Goal: Transaction & Acquisition: Purchase product/service

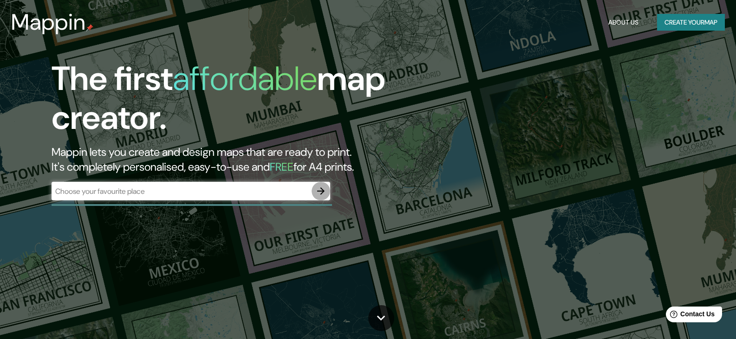
click at [321, 194] on icon "button" at bounding box center [320, 191] width 7 height 7
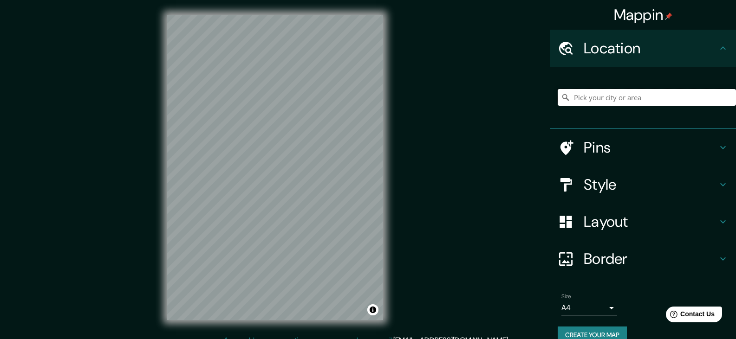
click at [598, 101] on input "Pick your city or area" at bounding box center [647, 97] width 178 height 17
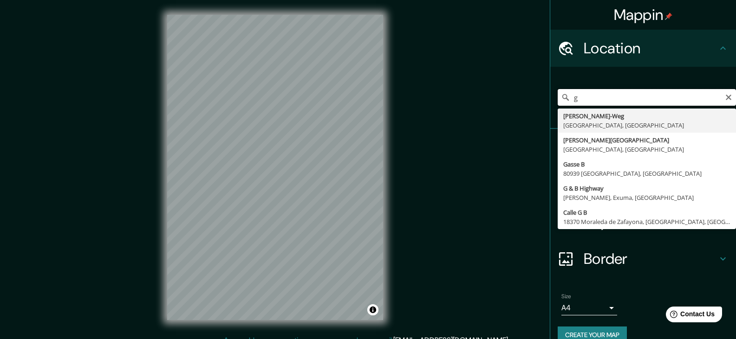
type input "g"
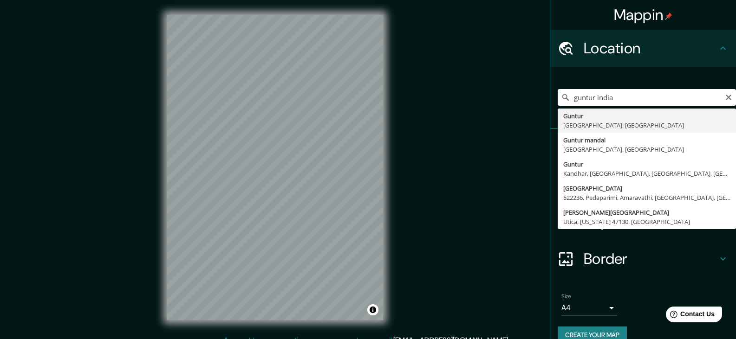
type input "[GEOGRAPHIC_DATA], [GEOGRAPHIC_DATA], [GEOGRAPHIC_DATA]"
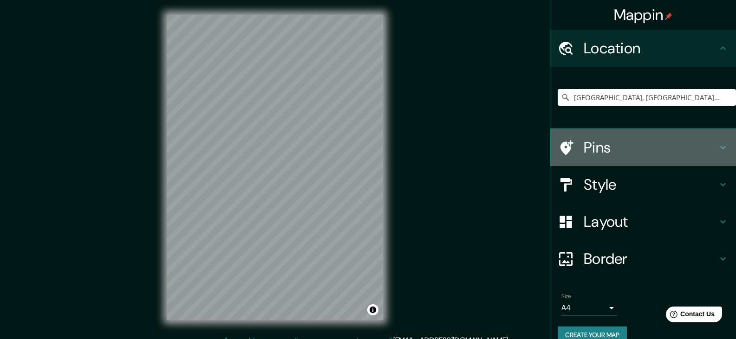
click at [590, 149] on h4 "Pins" at bounding box center [651, 147] width 134 height 19
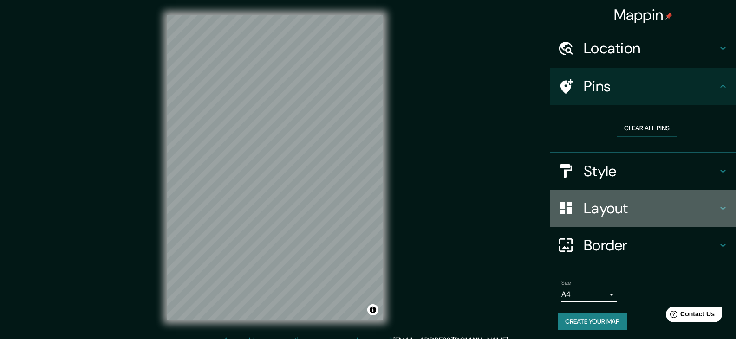
click at [598, 207] on h4 "Layout" at bounding box center [651, 208] width 134 height 19
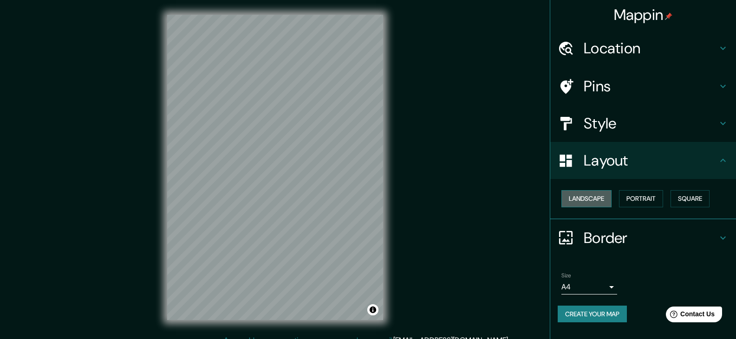
click at [587, 203] on button "Landscape" at bounding box center [586, 198] width 50 height 17
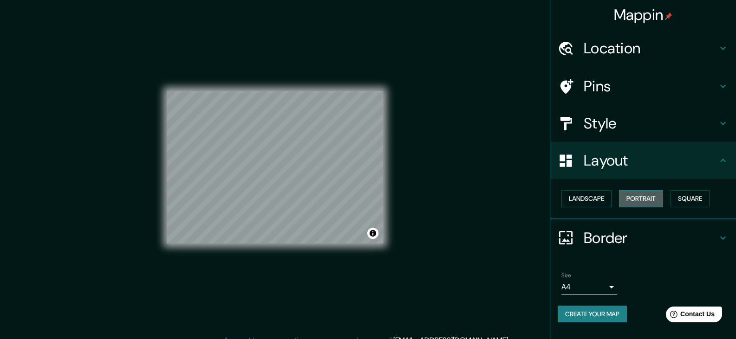
click at [653, 196] on button "Portrait" at bounding box center [641, 198] width 44 height 17
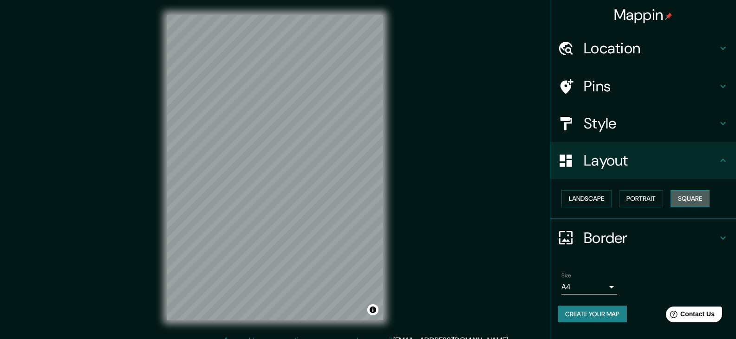
click at [692, 197] on button "Square" at bounding box center [690, 198] width 39 height 17
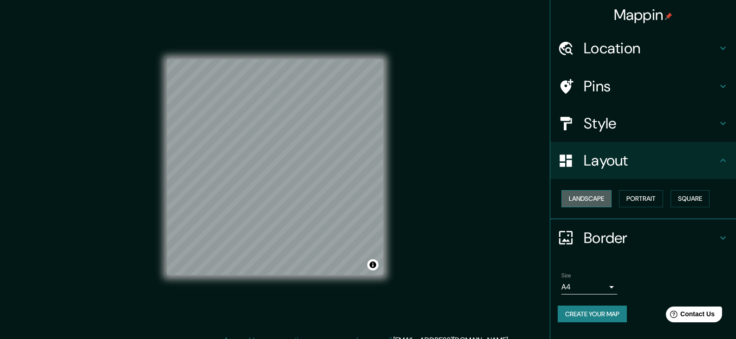
click at [587, 201] on button "Landscape" at bounding box center [586, 198] width 50 height 17
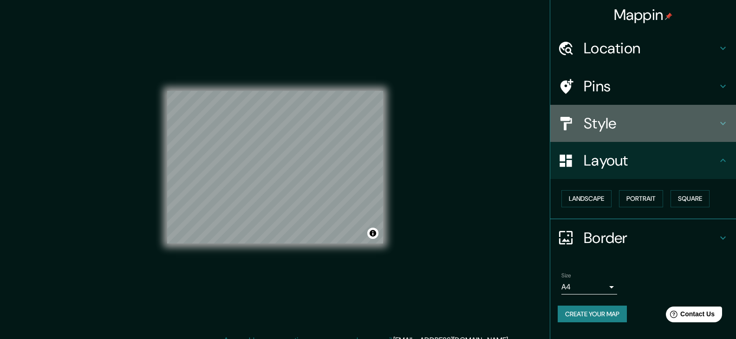
click at [636, 123] on h4 "Style" at bounding box center [651, 123] width 134 height 19
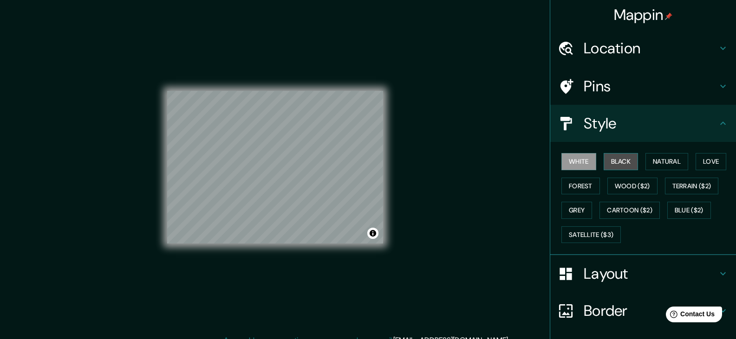
click at [619, 165] on button "Black" at bounding box center [621, 161] width 35 height 17
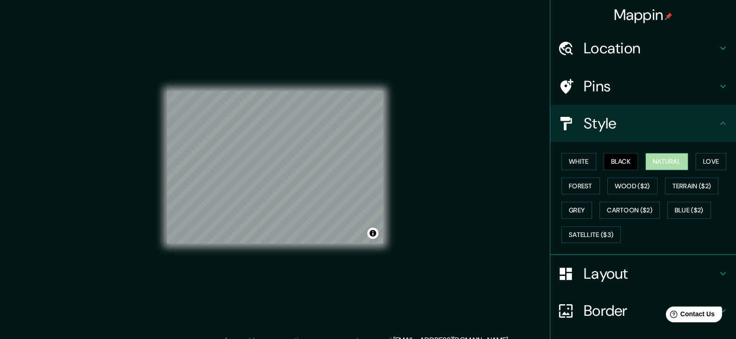
click at [666, 157] on button "Natural" at bounding box center [667, 161] width 43 height 17
click at [712, 163] on button "Love" at bounding box center [711, 161] width 31 height 17
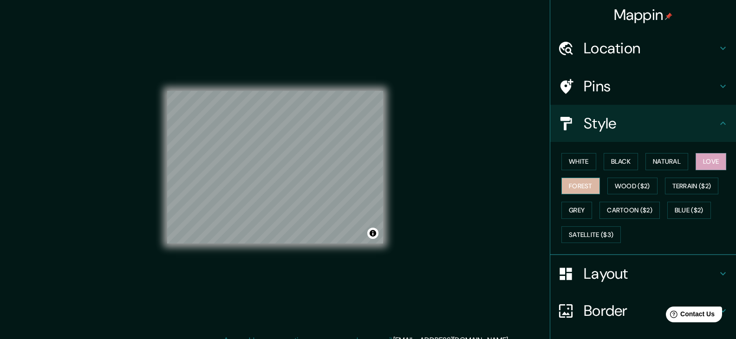
click at [563, 186] on button "Forest" at bounding box center [580, 186] width 39 height 17
click at [646, 178] on button "Wood ($2)" at bounding box center [632, 186] width 50 height 17
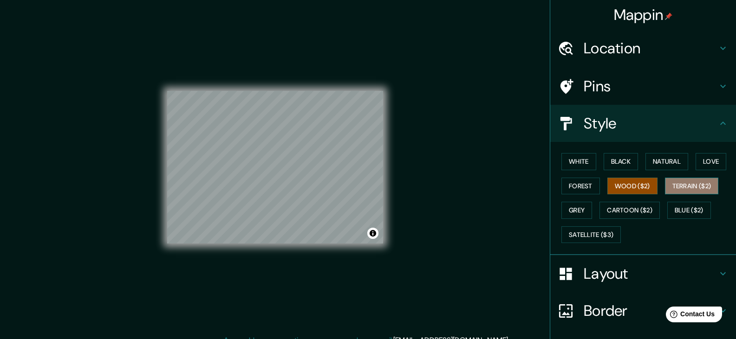
click at [675, 186] on button "Terrain ($2)" at bounding box center [692, 186] width 54 height 17
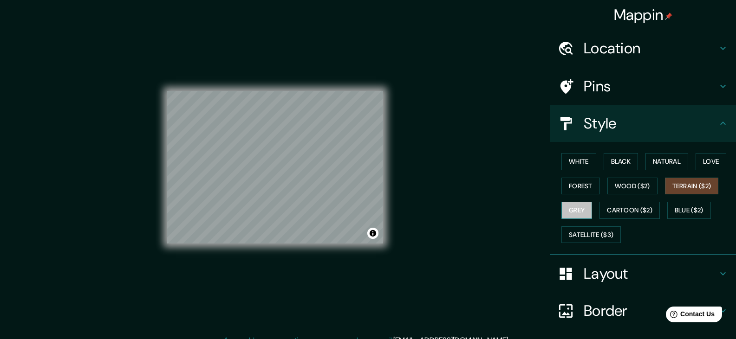
click at [567, 209] on button "Grey" at bounding box center [576, 210] width 31 height 17
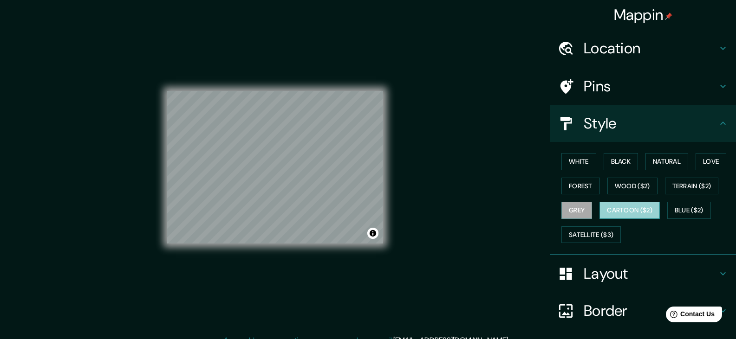
click at [646, 209] on button "Cartoon ($2)" at bounding box center [630, 210] width 60 height 17
click at [696, 209] on button "Blue ($2)" at bounding box center [689, 210] width 44 height 17
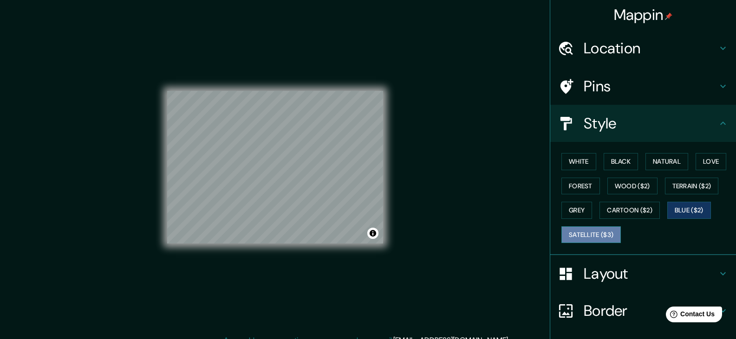
click at [578, 242] on button "Satellite ($3)" at bounding box center [590, 235] width 59 height 17
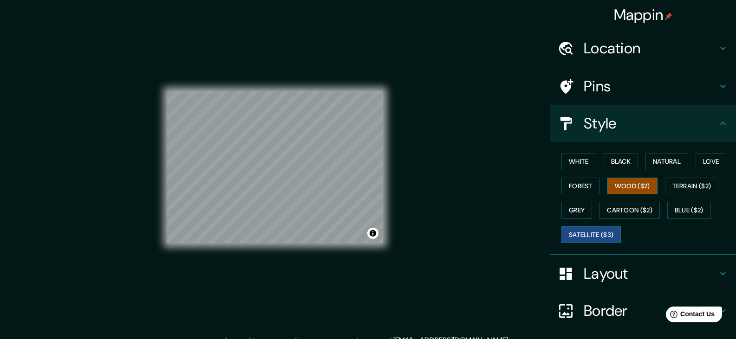
click at [607, 181] on button "Wood ($2)" at bounding box center [632, 186] width 50 height 17
click at [582, 187] on button "Forest" at bounding box center [580, 186] width 39 height 17
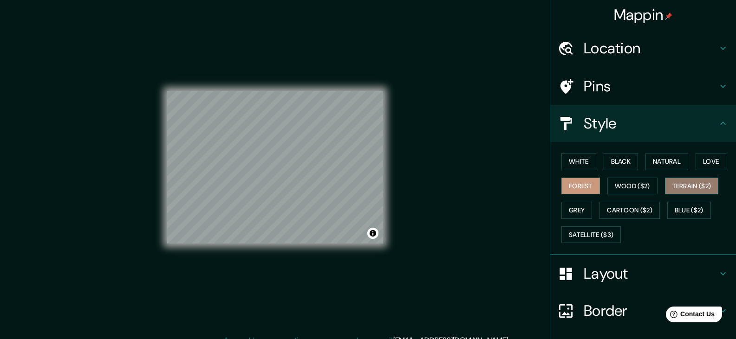
click at [665, 186] on button "Terrain ($2)" at bounding box center [692, 186] width 54 height 17
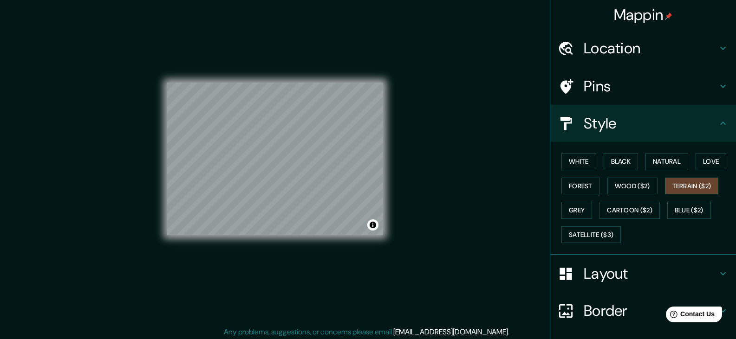
scroll to position [11, 0]
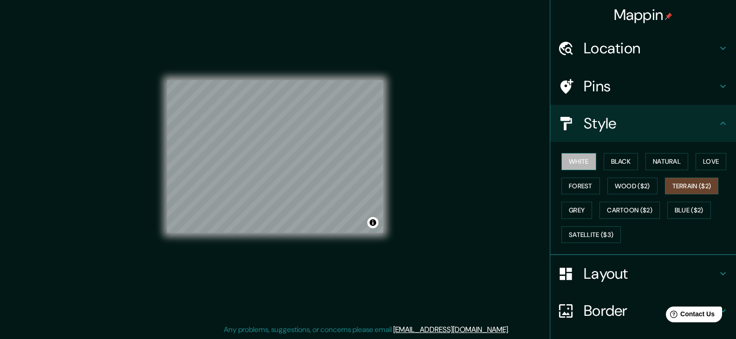
click at [561, 166] on button "White" at bounding box center [578, 161] width 35 height 17
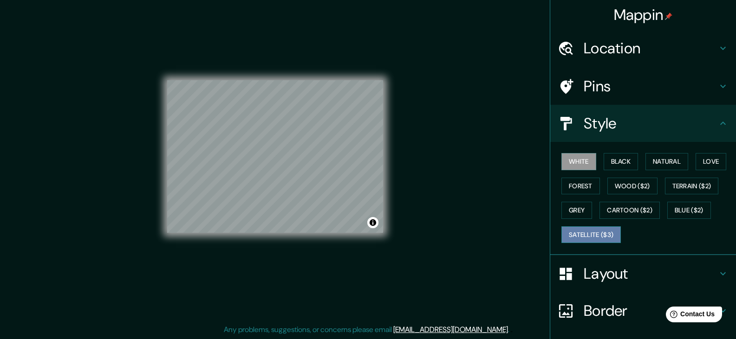
click at [561, 232] on button "Satellite ($3)" at bounding box center [590, 235] width 59 height 17
click at [566, 161] on button "White" at bounding box center [578, 161] width 35 height 17
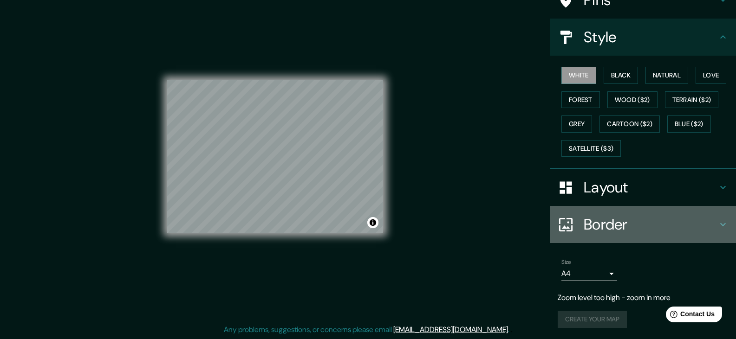
click at [584, 223] on h4 "Border" at bounding box center [651, 224] width 134 height 19
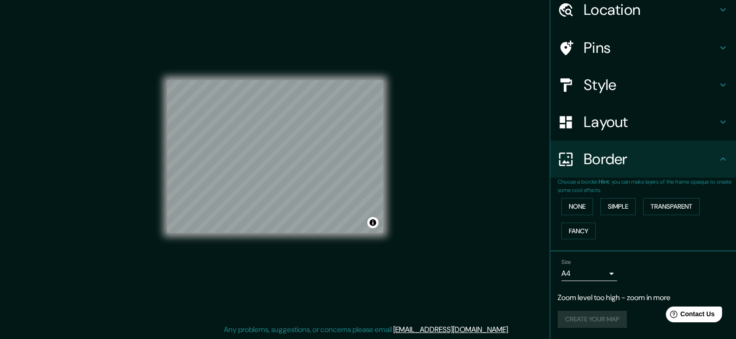
scroll to position [39, 0]
click at [576, 205] on button "None" at bounding box center [577, 206] width 32 height 17
click at [620, 208] on button "Simple" at bounding box center [617, 206] width 35 height 17
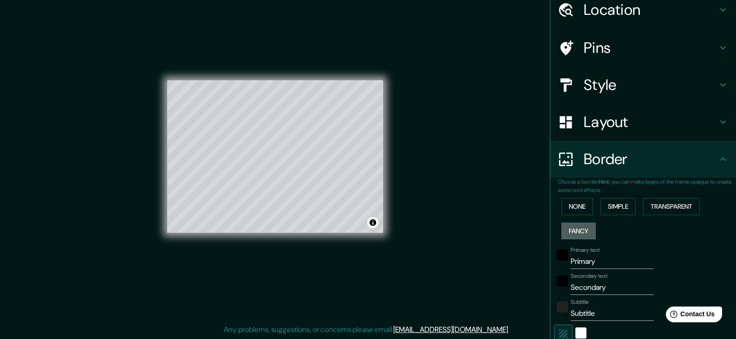
click at [573, 230] on button "Fancy" at bounding box center [578, 231] width 34 height 17
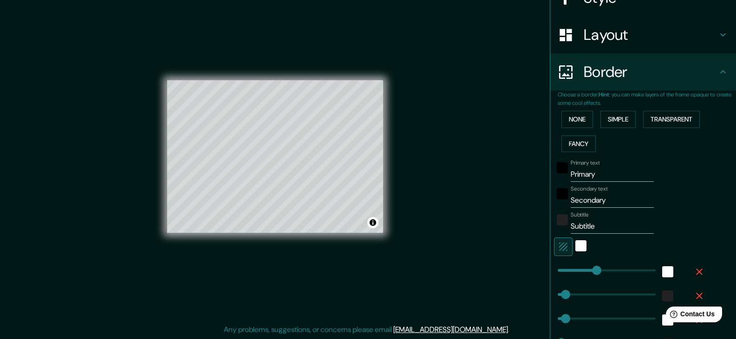
scroll to position [131, 0]
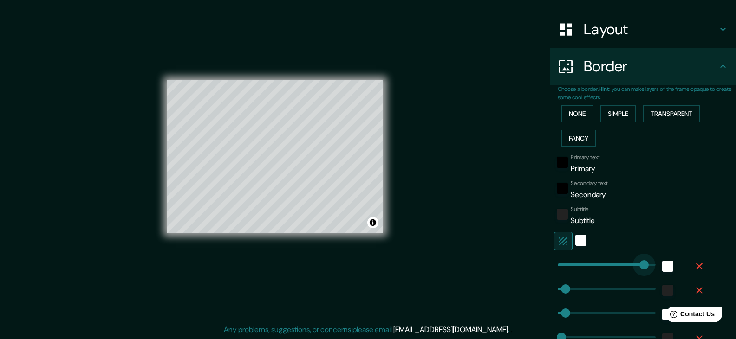
type input "444"
drag, startPoint x: 588, startPoint y: 261, endPoint x: 644, endPoint y: 268, distance: 56.1
type input "37"
type input "19"
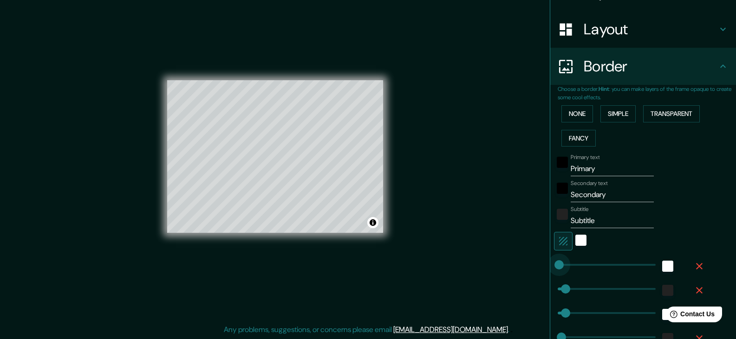
type input "0"
drag, startPoint x: 640, startPoint y: 267, endPoint x: 496, endPoint y: 267, distance: 144.4
type input "37"
type input "19"
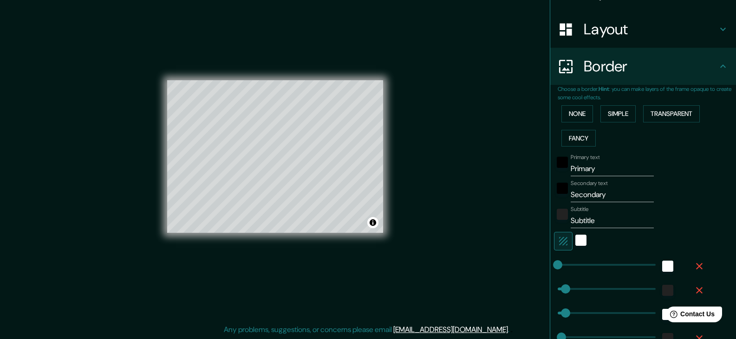
scroll to position [178, 0]
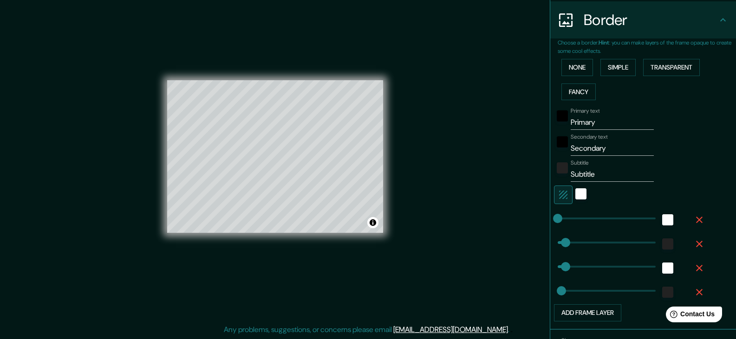
type input "37"
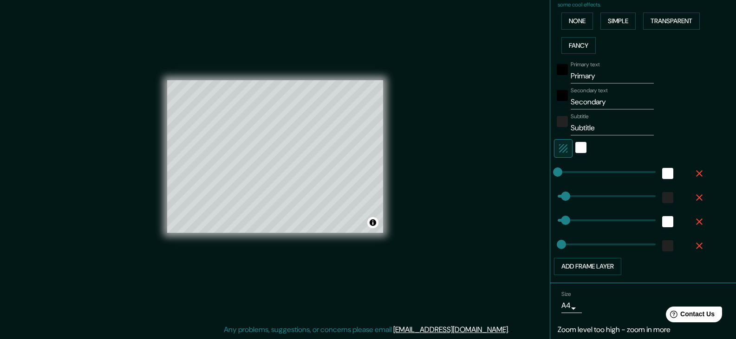
scroll to position [256, 0]
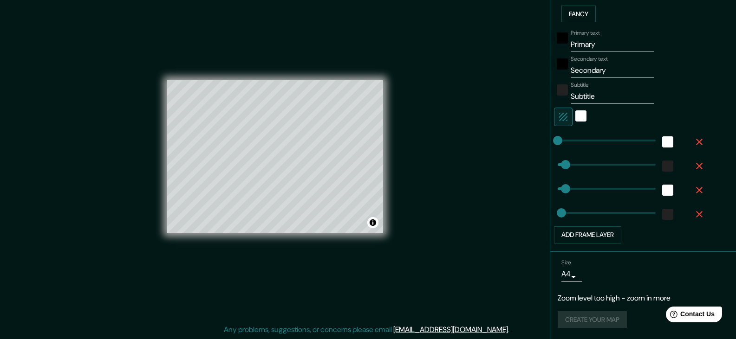
click at [558, 281] on div "Size A4 single" at bounding box center [643, 271] width 171 height 30
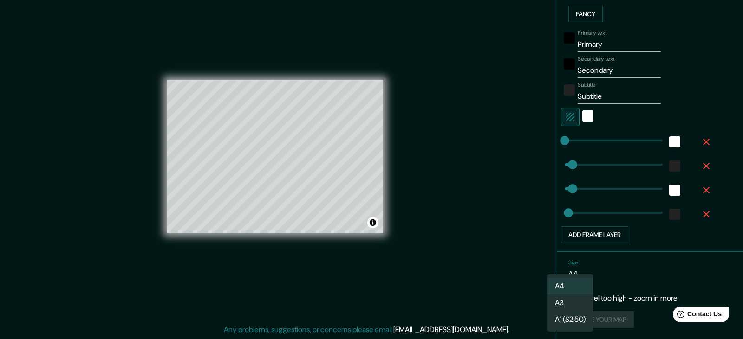
click at [560, 277] on body "Mappin Location [GEOGRAPHIC_DATA], [GEOGRAPHIC_DATA], [GEOGRAPHIC_DATA] Pins St…" at bounding box center [371, 158] width 743 height 339
click at [568, 296] on li "A3" at bounding box center [571, 303] width 46 height 17
type input "a4"
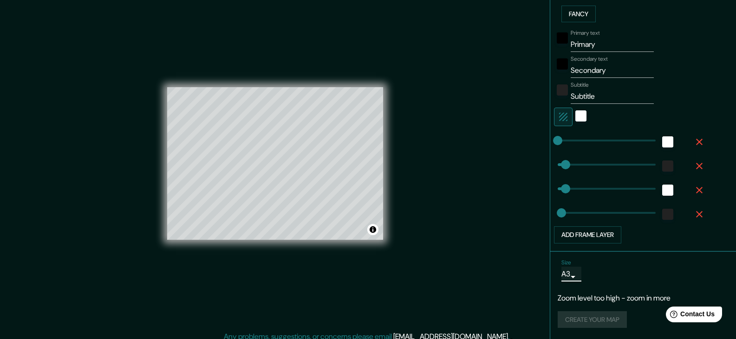
scroll to position [11, 0]
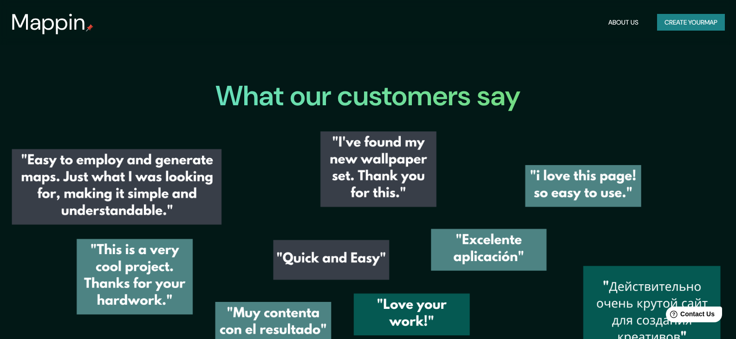
scroll to position [1161, 0]
